Goal: Task Accomplishment & Management: Manage account settings

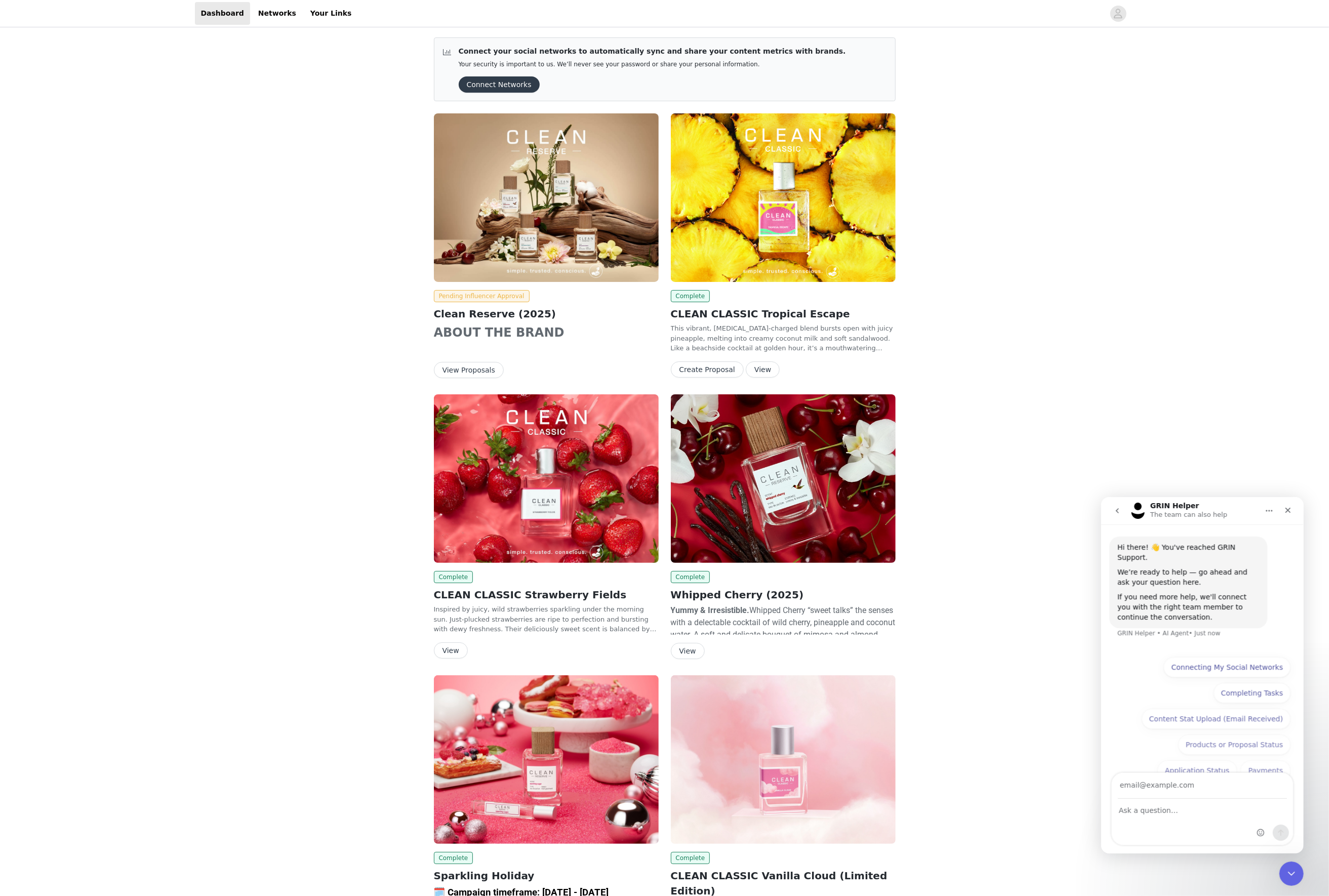
click at [297, 104] on div "Connect your social networks to automatically sync and share your content metri…" at bounding box center [664, 658] width 1329 height 1256
click at [268, 24] on link "Networks" at bounding box center [277, 13] width 50 height 23
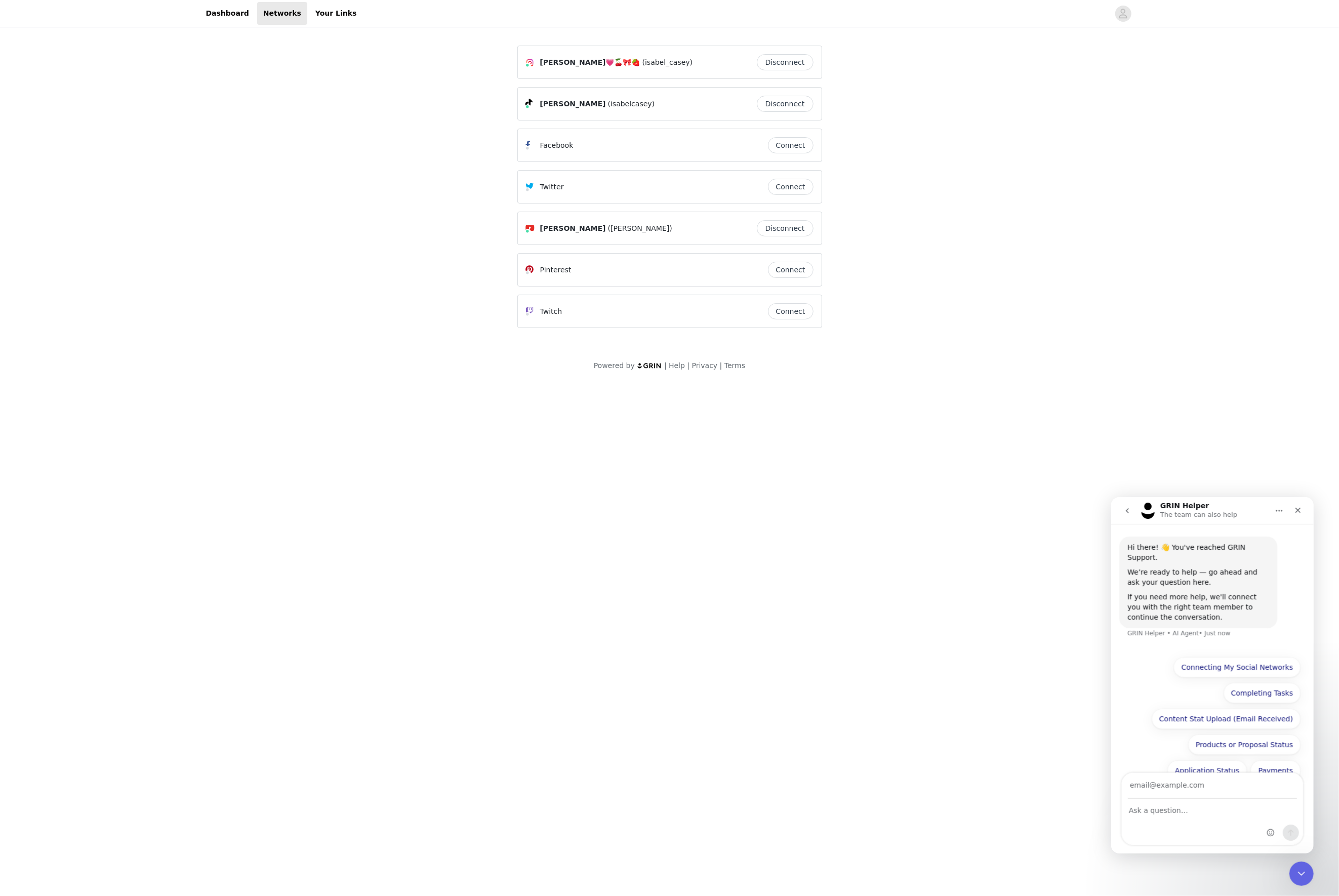
click at [643, 67] on span "(isabel_casey)" at bounding box center [668, 62] width 50 height 11
click at [643, 62] on span "(isabel_casey)" at bounding box center [668, 62] width 50 height 11
click at [532, 67] on img at bounding box center [530, 63] width 8 height 8
click at [528, 63] on icon at bounding box center [528, 65] width 6 height 6
click at [241, 21] on link "Dashboard" at bounding box center [228, 13] width 55 height 23
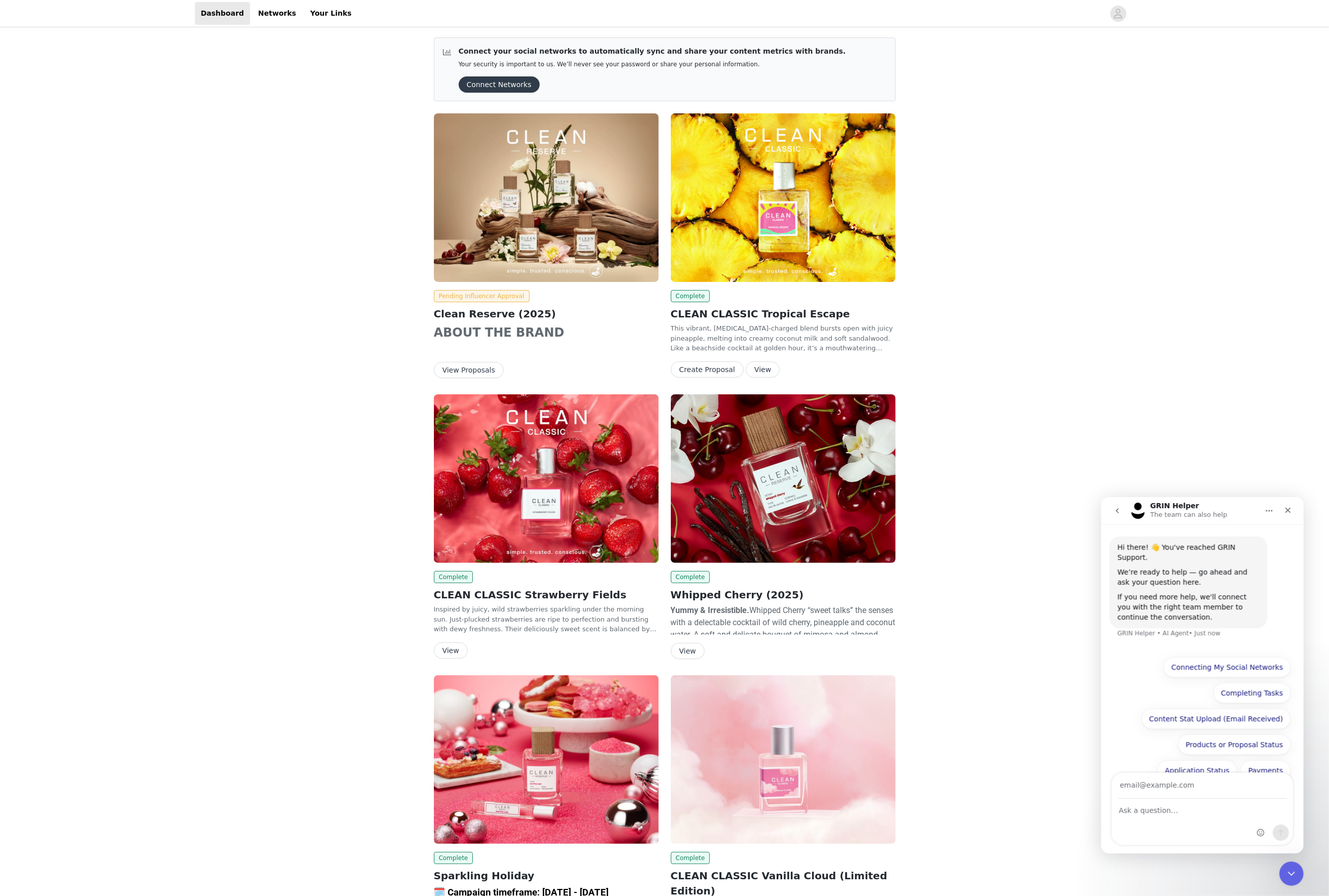
click at [528, 202] on img at bounding box center [546, 197] width 225 height 169
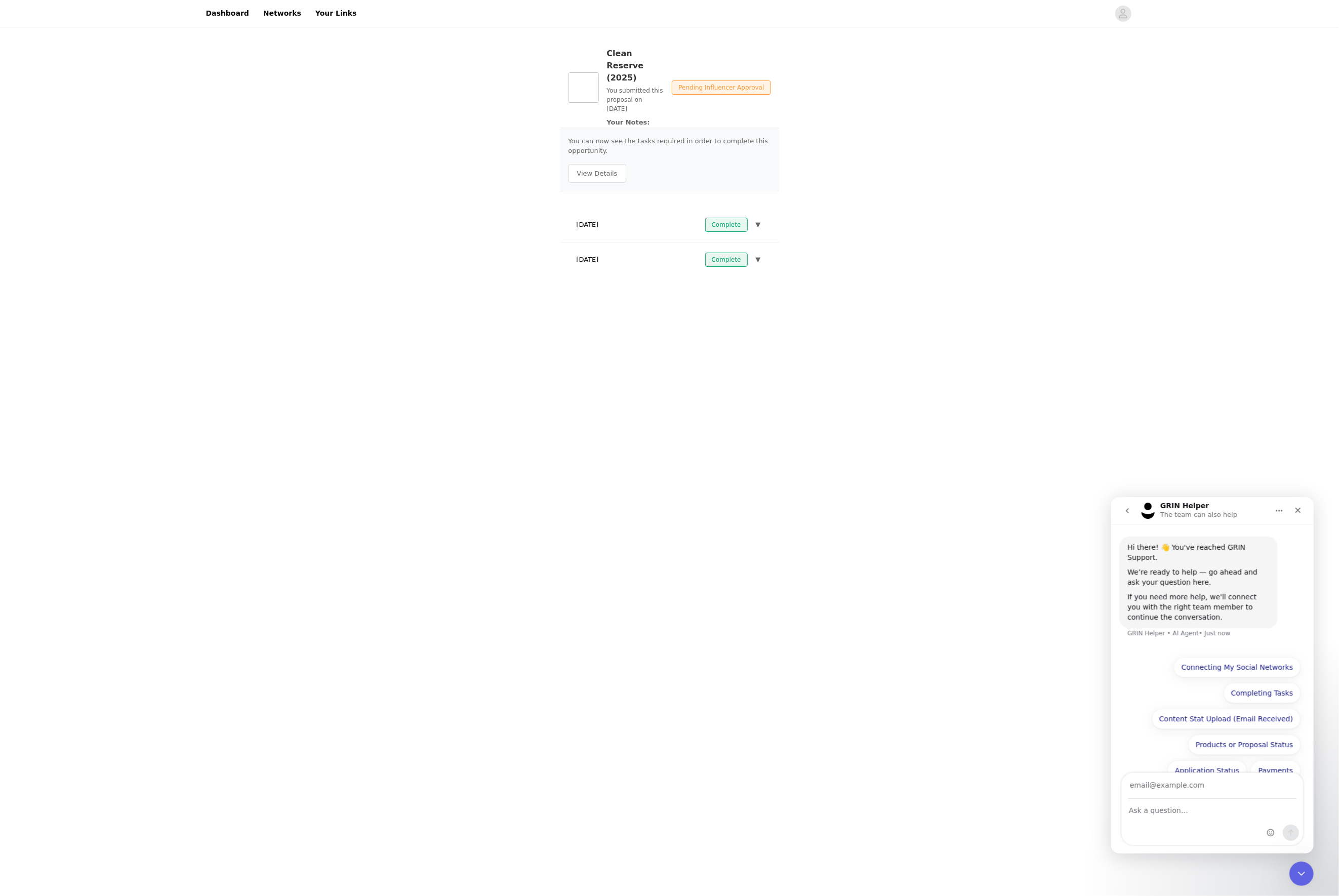
click at [529, 198] on div "Clean Reserve (2025) You submitted this proposal on [DATE] Your Notes: Pending …" at bounding box center [670, 159] width 1339 height 259
click at [602, 164] on button "View Details" at bounding box center [597, 173] width 58 height 19
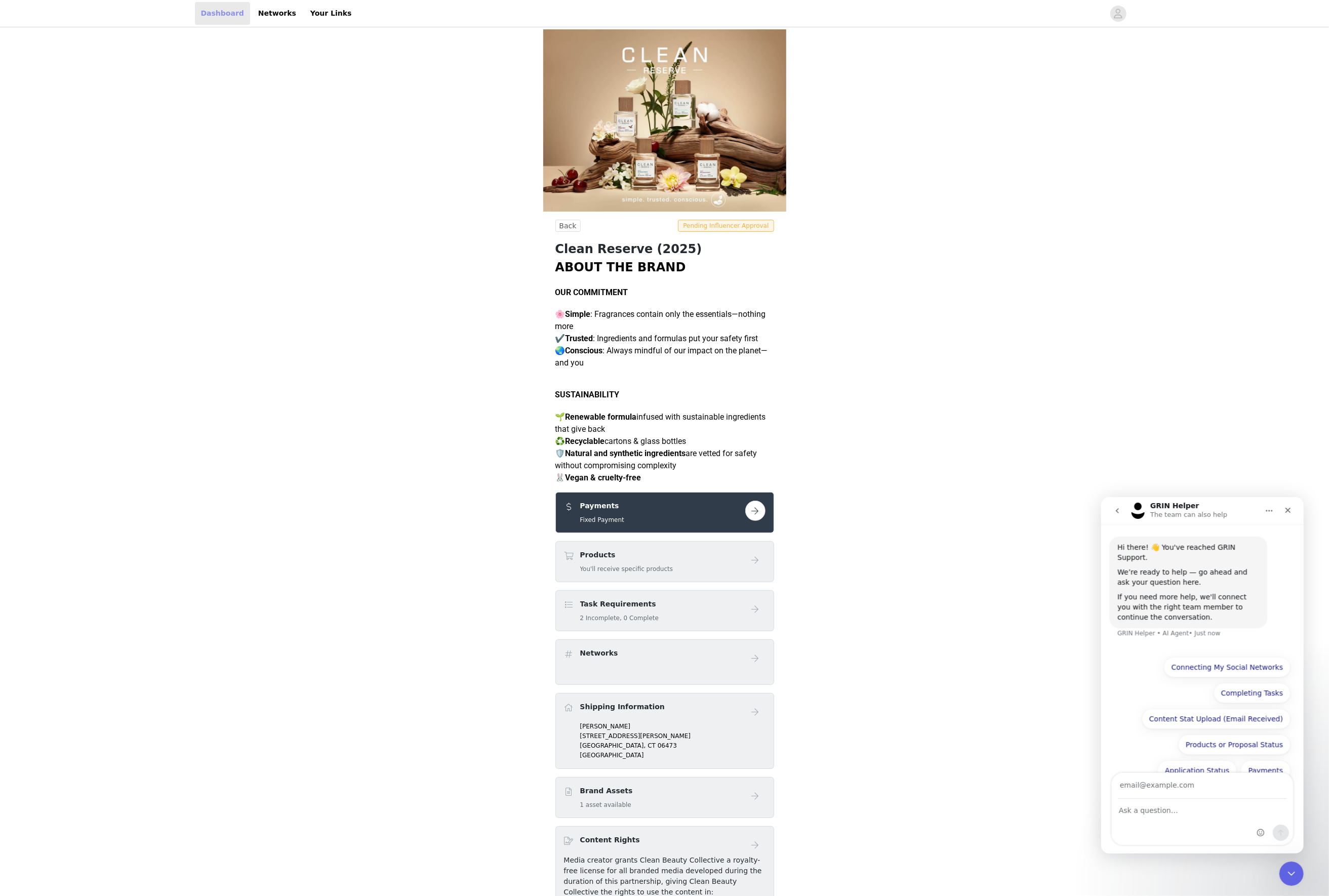
click at [221, 14] on link "Dashboard" at bounding box center [223, 13] width 55 height 23
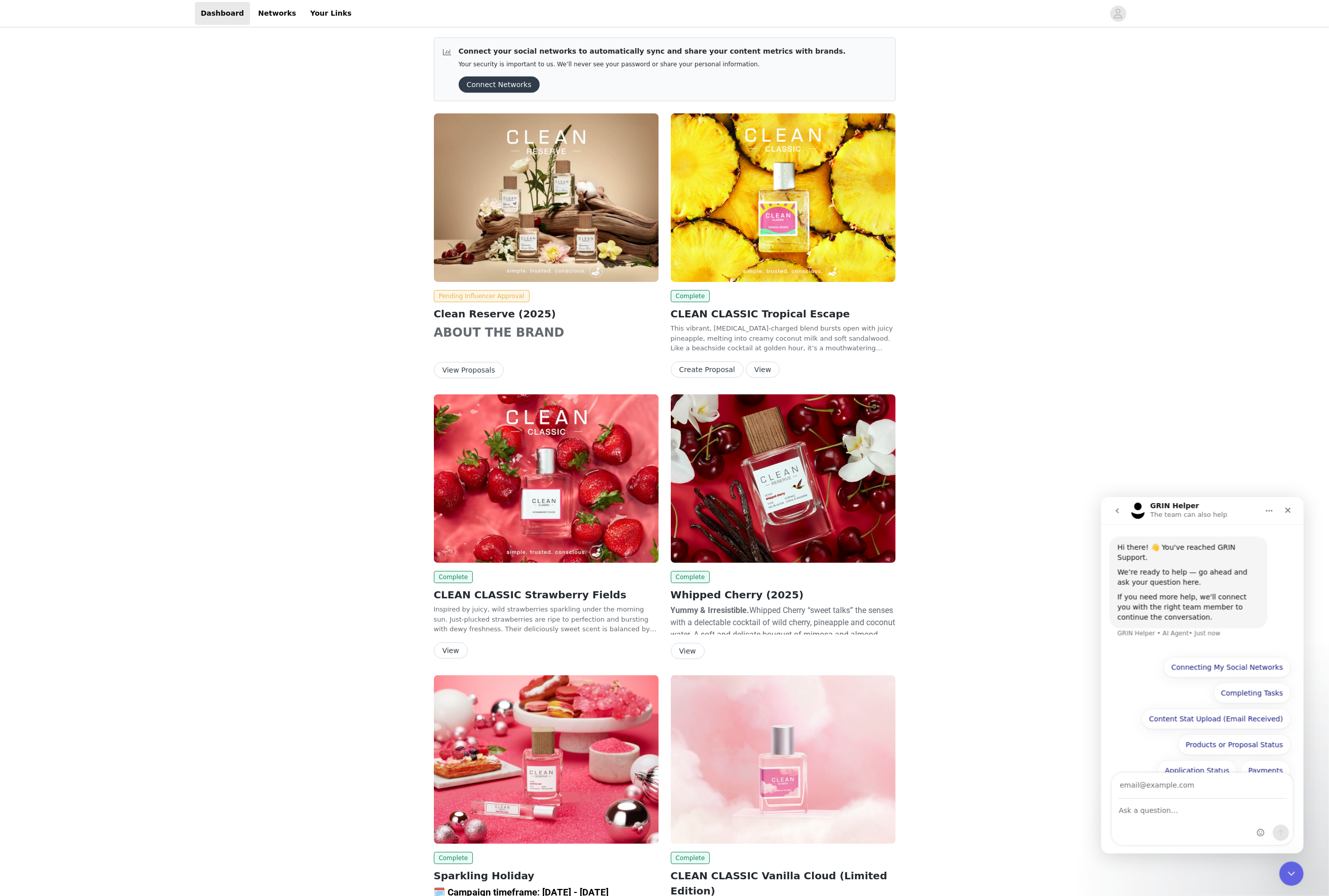
click at [516, 166] on img at bounding box center [546, 197] width 225 height 169
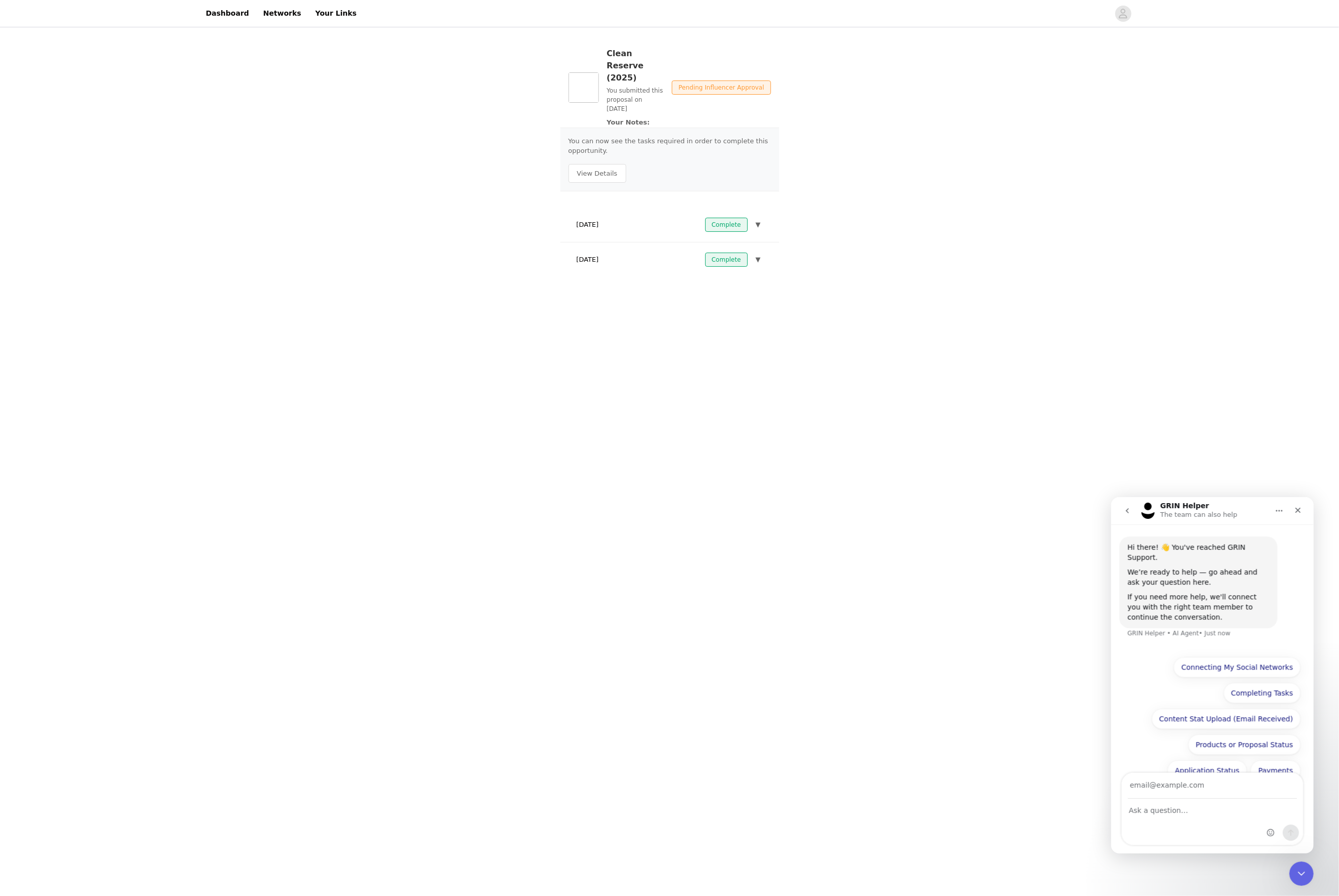
click at [628, 215] on div "[DATE] Complete ▼" at bounding box center [670, 224] width 202 height 23
click at [626, 104] on div "Clean Reserve (2025) You submitted this proposal on [DATE] Your Notes:" at bounding box center [636, 87] width 57 height 80
click at [608, 164] on button "View Details" at bounding box center [597, 173] width 58 height 19
